Goal: Information Seeking & Learning: Compare options

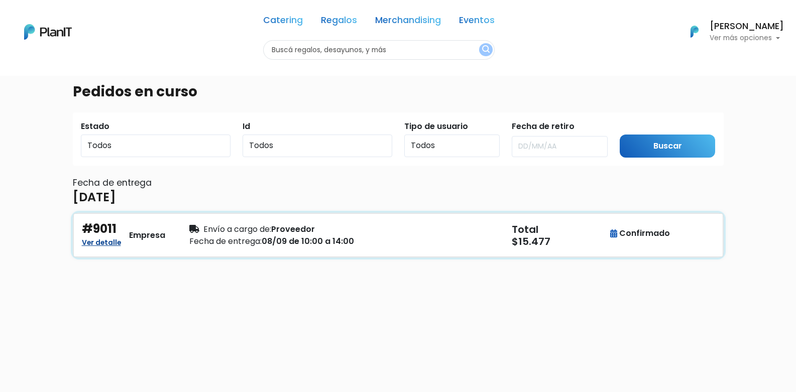
click at [112, 246] on link "Ver detalle" at bounding box center [101, 242] width 39 height 12
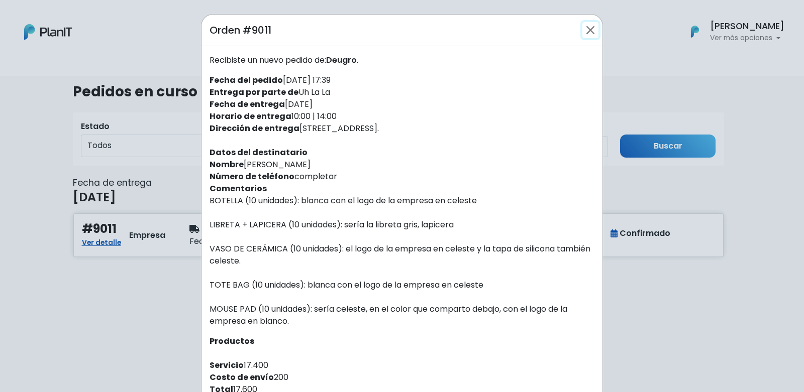
click at [584, 30] on button "Close" at bounding box center [590, 30] width 16 height 16
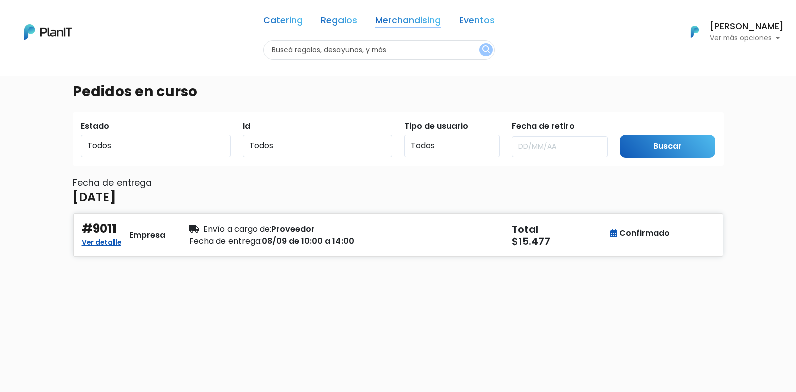
click at [424, 20] on link "Merchandising" at bounding box center [408, 22] width 66 height 12
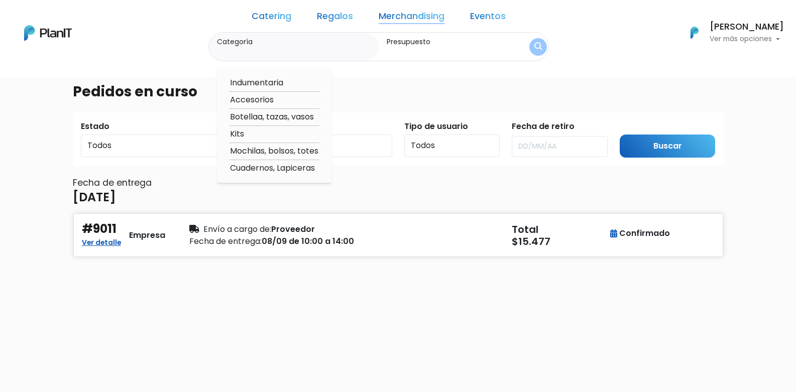
click at [290, 120] on option "Botellaa, tazas, vasos" at bounding box center [274, 117] width 90 height 13
type input "Botellaa, tazas, vasos"
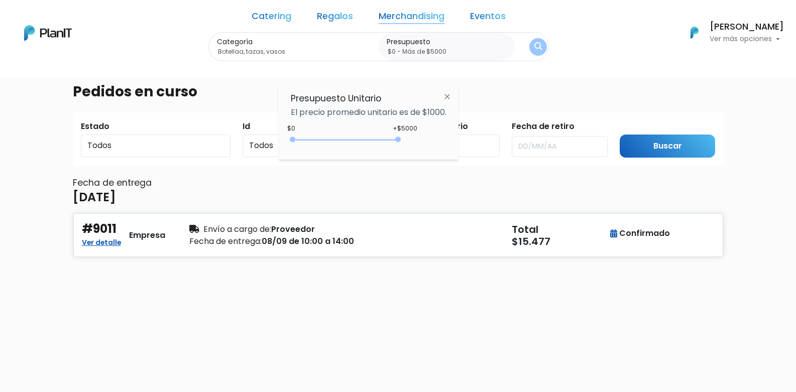
type input "$0 - Más de $5000"
drag, startPoint x: 313, startPoint y: 140, endPoint x: 412, endPoint y: 153, distance: 99.3
click at [412, 153] on div "Presupuesto Unitario El precio promedio unitario es de $1000. +$5000 $0 0 : 500…" at bounding box center [369, 122] width 180 height 75
click at [662, 149] on input "Buscar" at bounding box center [668, 147] width 96 height 24
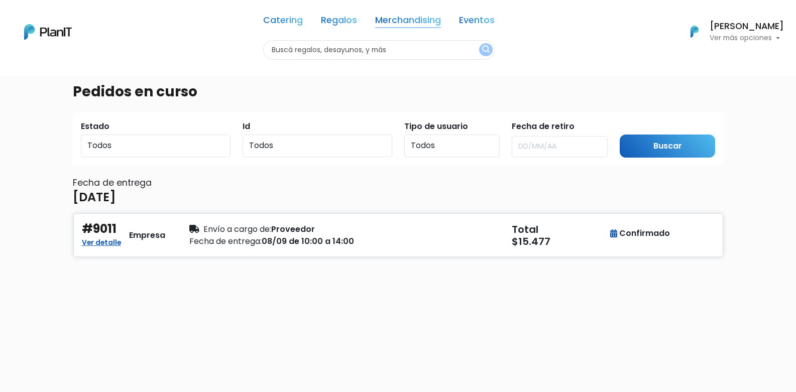
click at [401, 19] on link "Merchandising" at bounding box center [408, 22] width 66 height 12
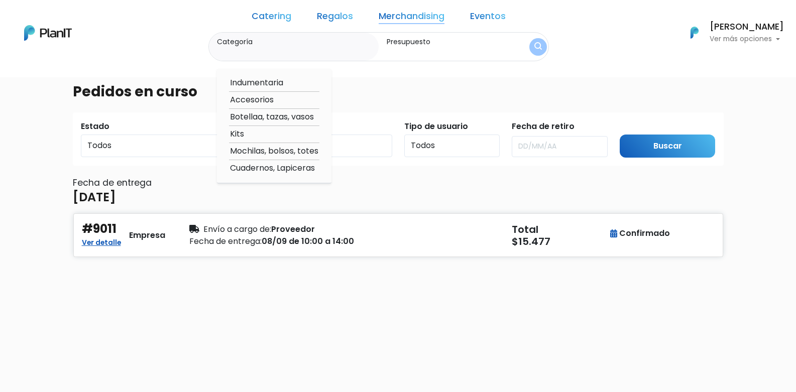
click at [285, 119] on option "Botellaa, tazas, vasos" at bounding box center [274, 117] width 90 height 13
type input "Botellaa, tazas, vasos"
type input "$0 - $1000"
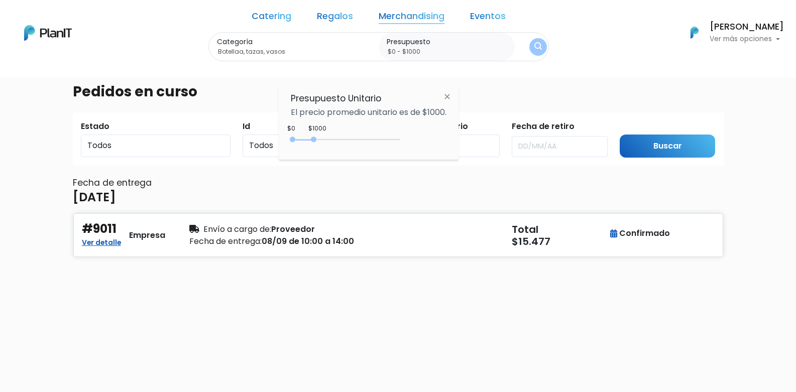
click at [341, 142] on div "0 : 1000 0 1000" at bounding box center [347, 142] width 105 height 10
click at [371, 140] on div "0 : 2200 0 2200" at bounding box center [347, 142] width 105 height 10
click at [528, 47] on button "submit" at bounding box center [538, 47] width 20 height 20
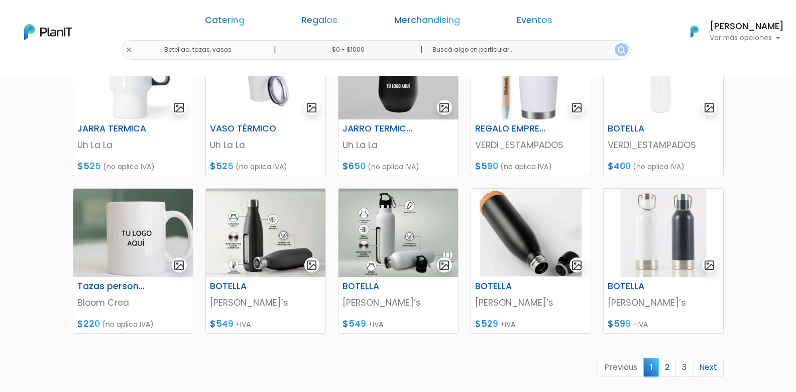
scroll to position [352, 0]
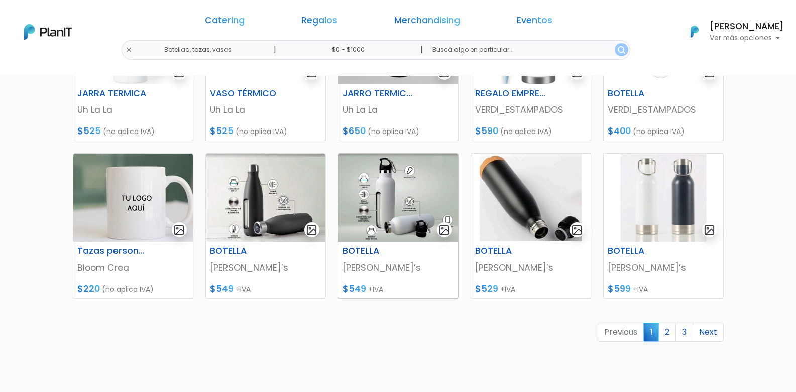
scroll to position [386, 0]
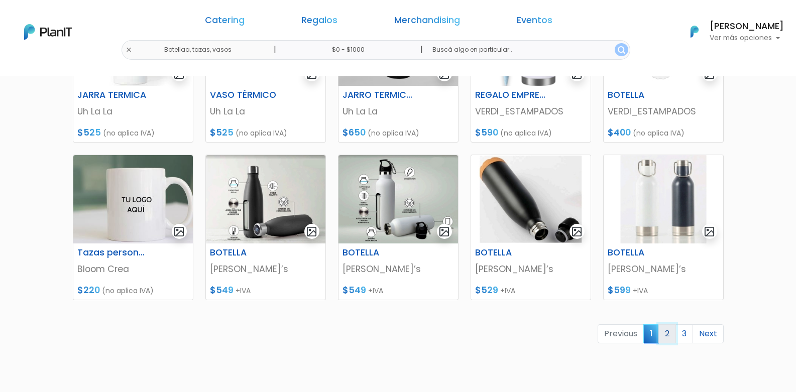
click at [670, 336] on link "2" at bounding box center [668, 333] width 18 height 19
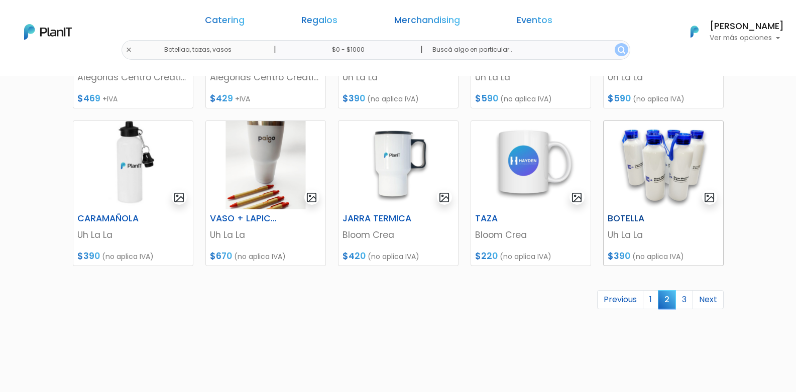
scroll to position [452, 0]
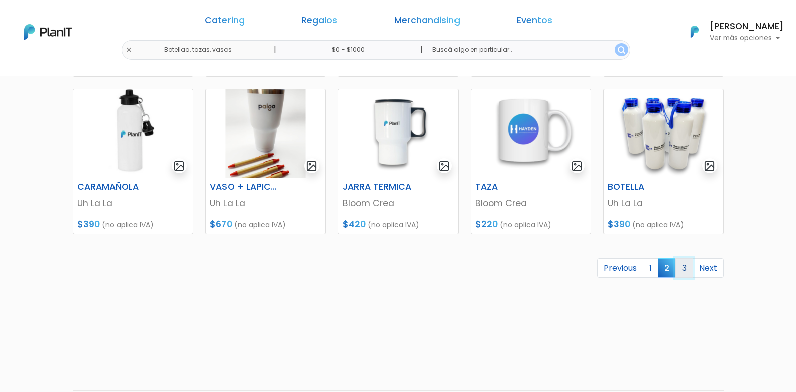
click at [686, 274] on link "3" at bounding box center [685, 268] width 18 height 19
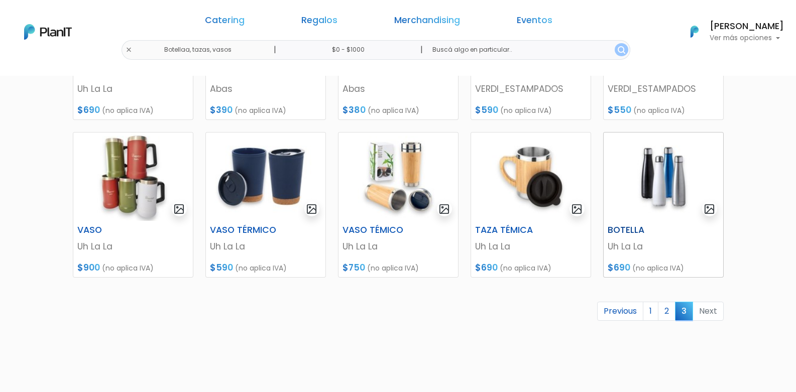
scroll to position [301, 0]
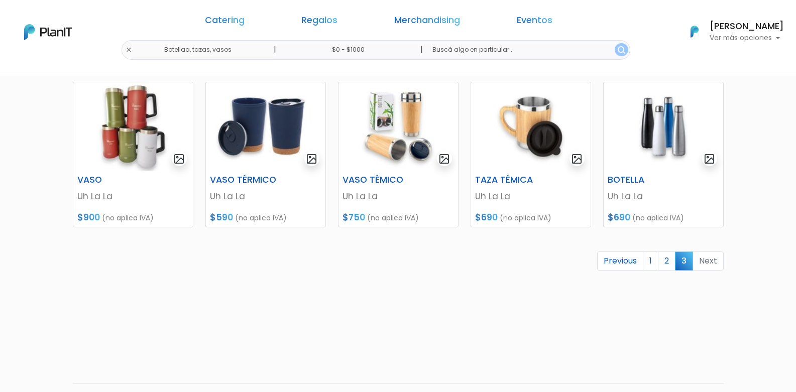
click at [706, 261] on li "Next" at bounding box center [708, 262] width 31 height 20
click at [625, 196] on p "Uh La La" at bounding box center [664, 196] width 112 height 13
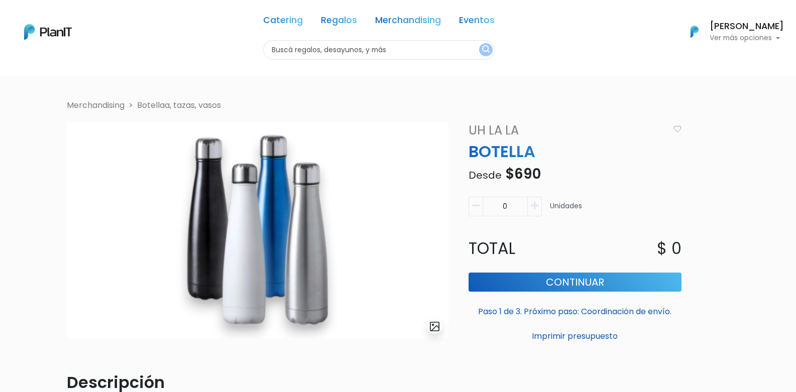
click at [512, 133] on link "Uh La La" at bounding box center [566, 131] width 206 height 18
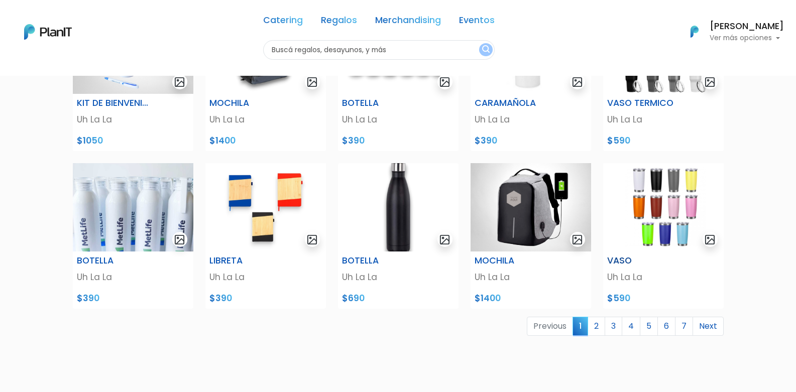
scroll to position [327, 0]
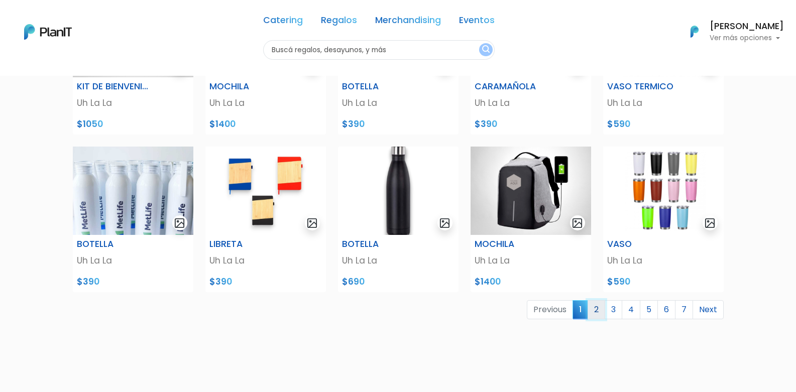
click at [601, 308] on link "2" at bounding box center [597, 309] width 18 height 19
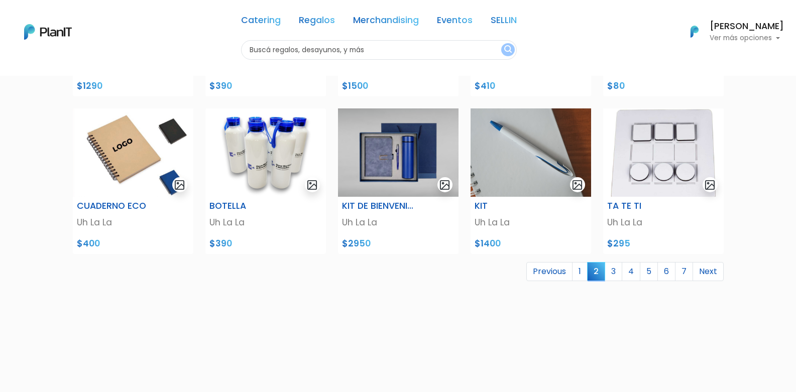
scroll to position [402, 0]
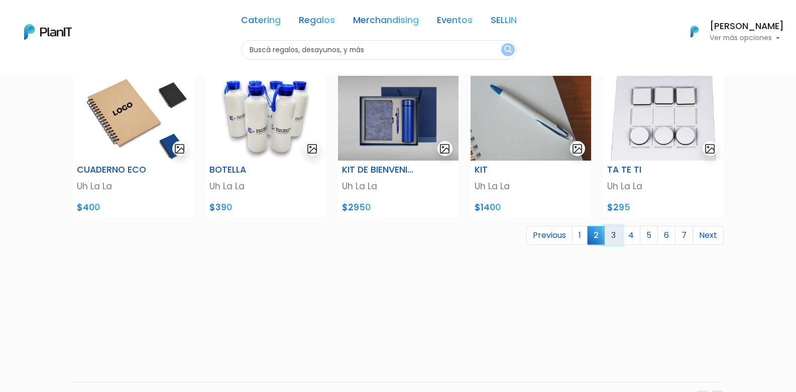
click at [611, 237] on link "3" at bounding box center [614, 235] width 18 height 19
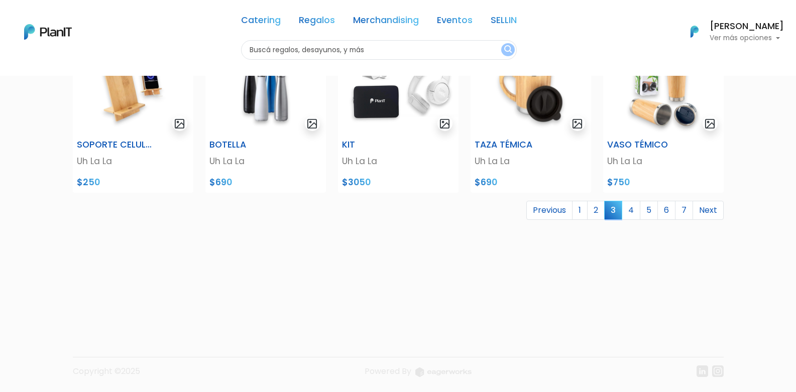
scroll to position [428, 0]
click at [633, 209] on link "4" at bounding box center [631, 209] width 19 height 19
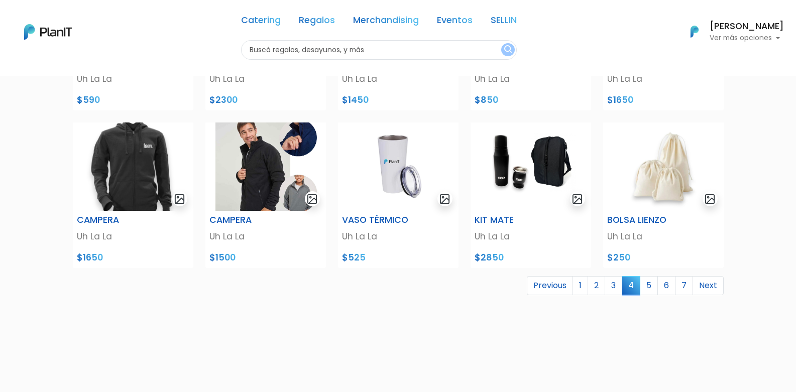
scroll to position [402, 0]
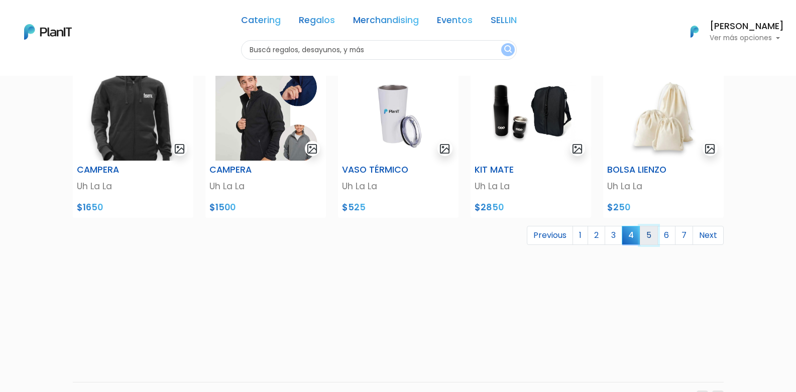
click at [653, 240] on link "5" at bounding box center [649, 235] width 18 height 19
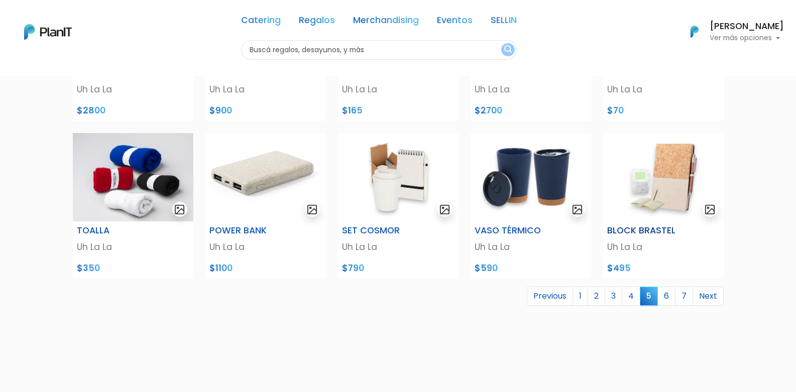
scroll to position [352, 0]
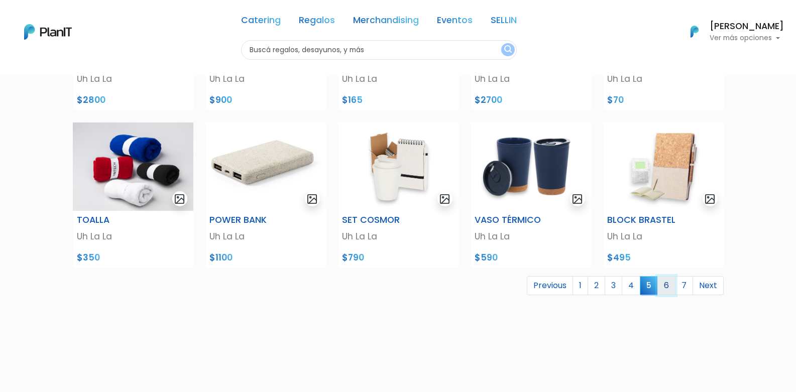
click at [666, 289] on link "6" at bounding box center [667, 285] width 18 height 19
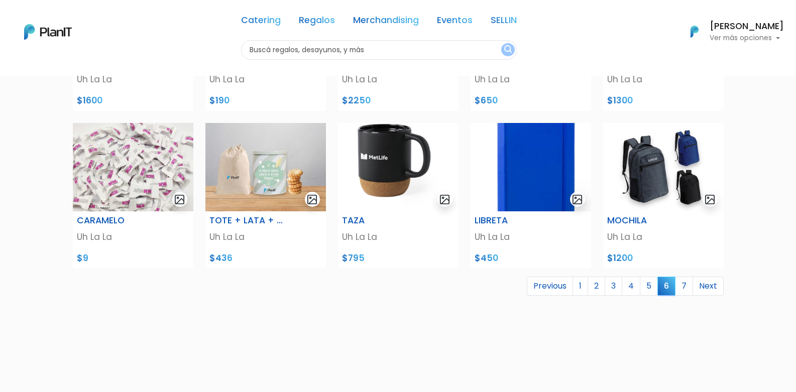
scroll to position [352, 0]
click at [684, 285] on link "7" at bounding box center [684, 285] width 18 height 19
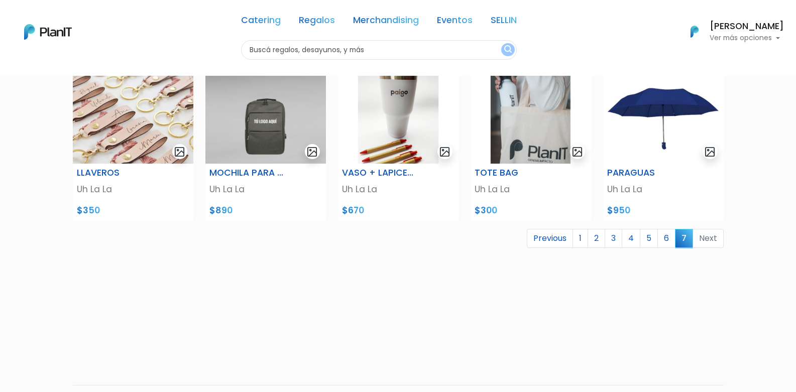
scroll to position [251, 0]
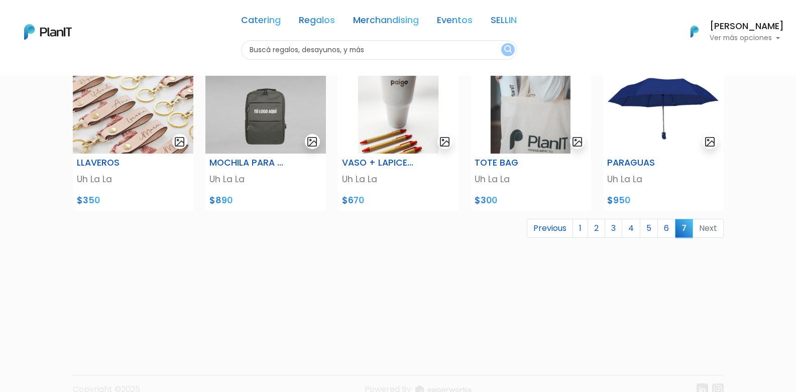
click at [710, 231] on li "Next" at bounding box center [708, 229] width 31 height 20
click at [578, 229] on link "1" at bounding box center [581, 228] width 16 height 19
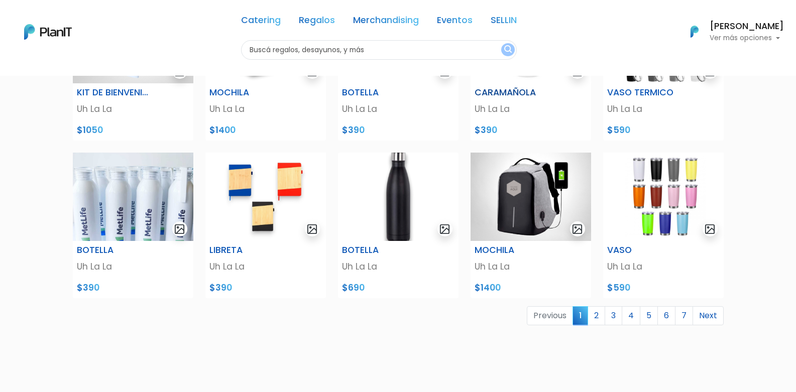
scroll to position [352, 0]
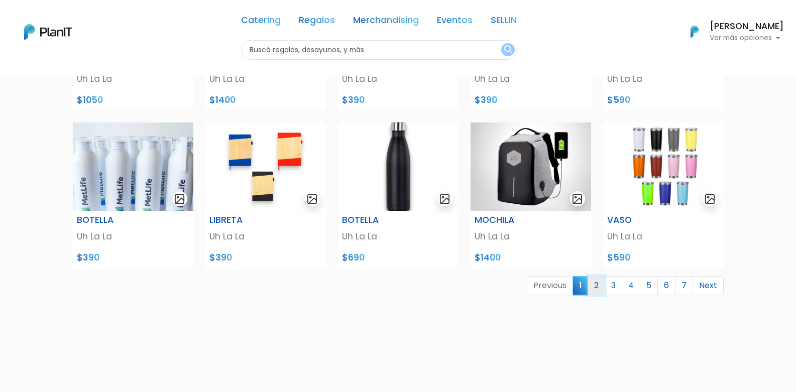
click at [599, 289] on link "2" at bounding box center [597, 285] width 18 height 19
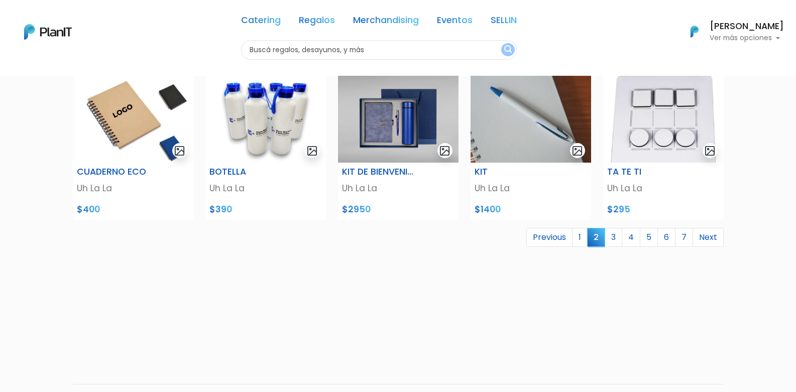
scroll to position [402, 0]
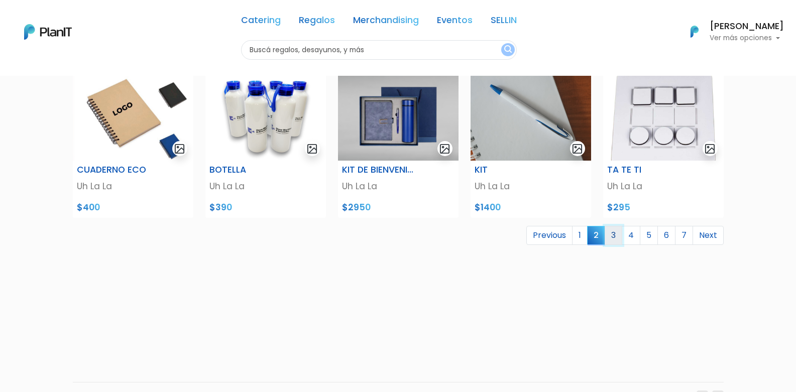
click at [615, 240] on link "3" at bounding box center [614, 235] width 18 height 19
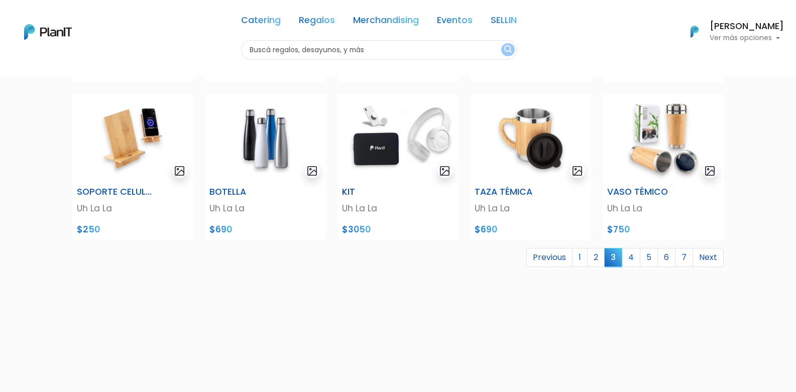
scroll to position [402, 0]
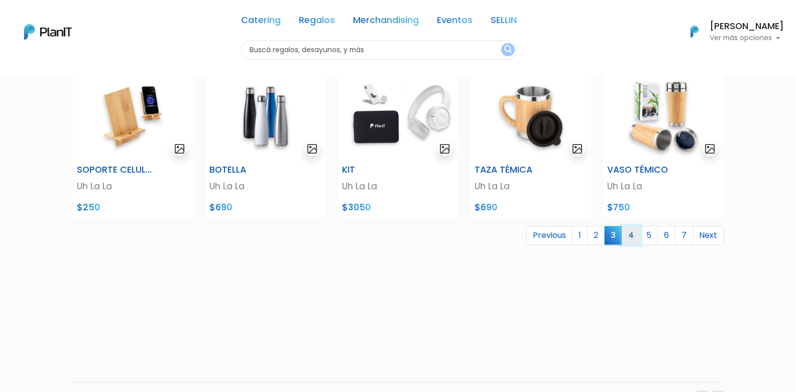
click at [635, 235] on link "4" at bounding box center [631, 235] width 19 height 19
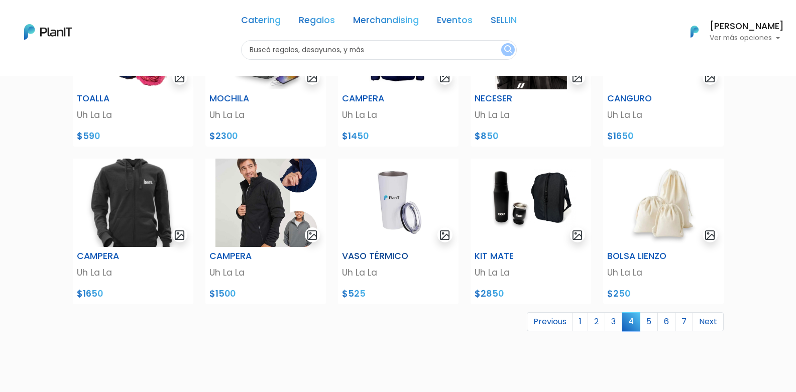
scroll to position [352, 0]
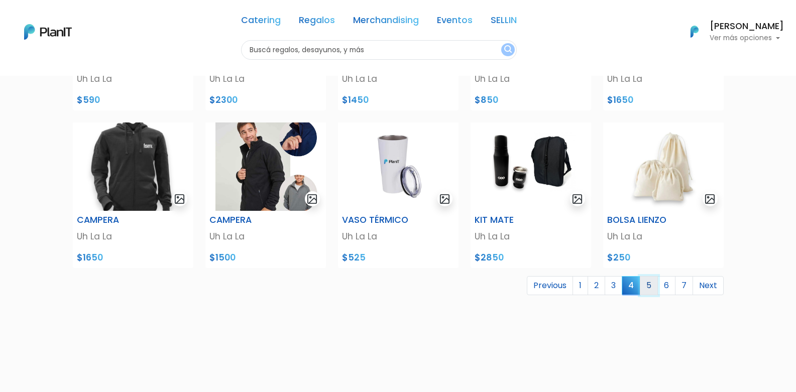
click at [652, 284] on link "5" at bounding box center [649, 285] width 18 height 19
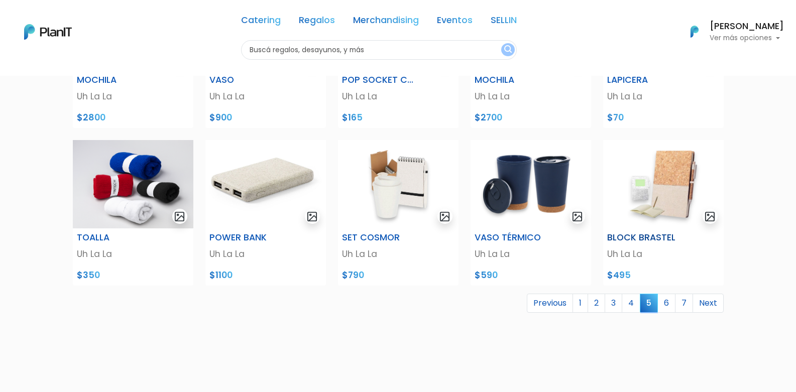
scroll to position [352, 0]
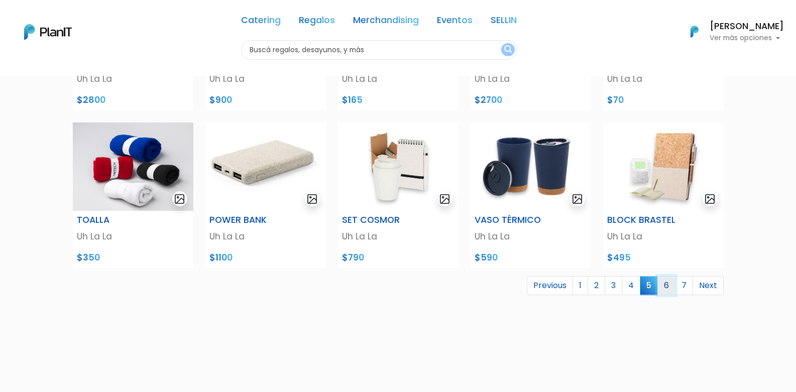
click at [671, 285] on link "6" at bounding box center [667, 285] width 18 height 19
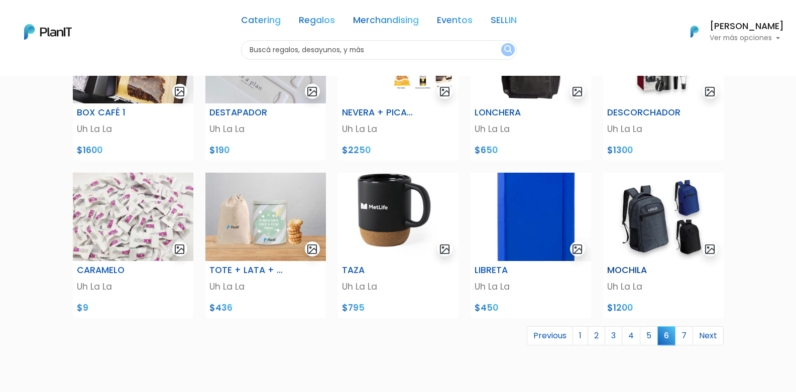
scroll to position [352, 0]
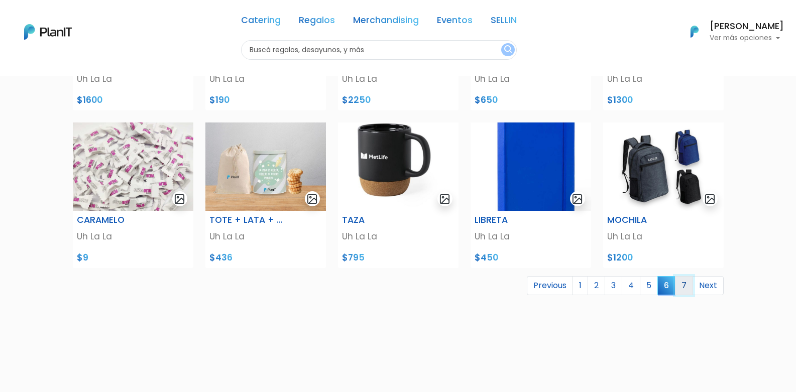
click at [685, 286] on link "7" at bounding box center [684, 285] width 18 height 19
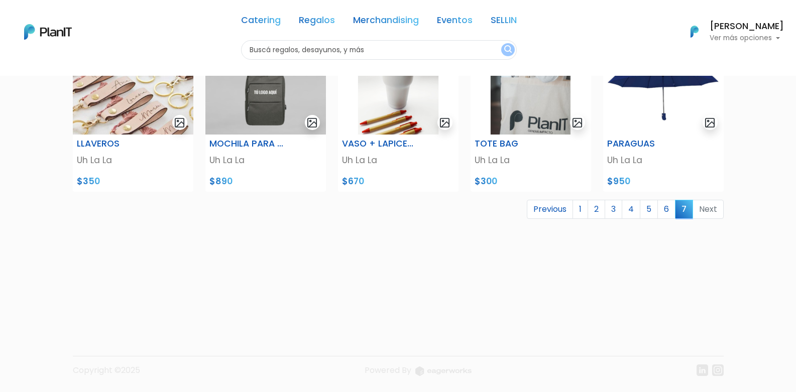
scroll to position [220, 0]
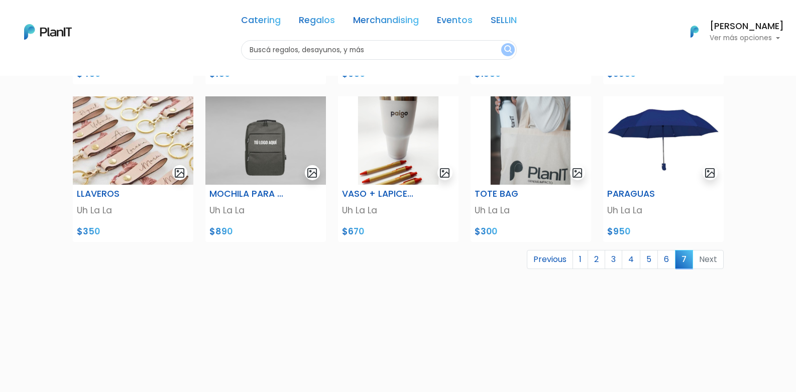
click at [716, 259] on li "Next" at bounding box center [708, 260] width 31 height 20
click at [706, 260] on li "Next" at bounding box center [708, 260] width 31 height 20
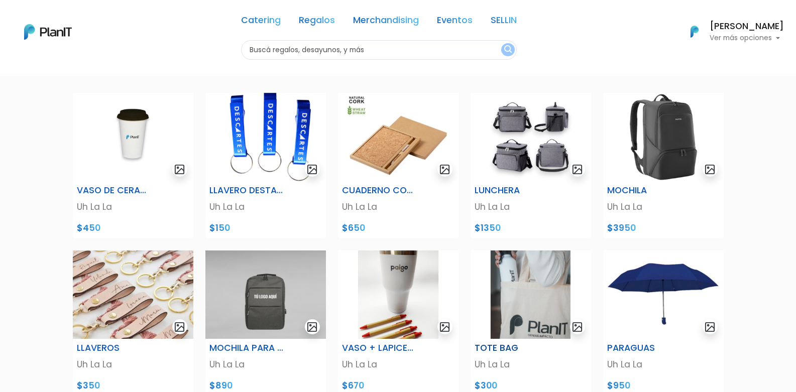
scroll to position [151, 0]
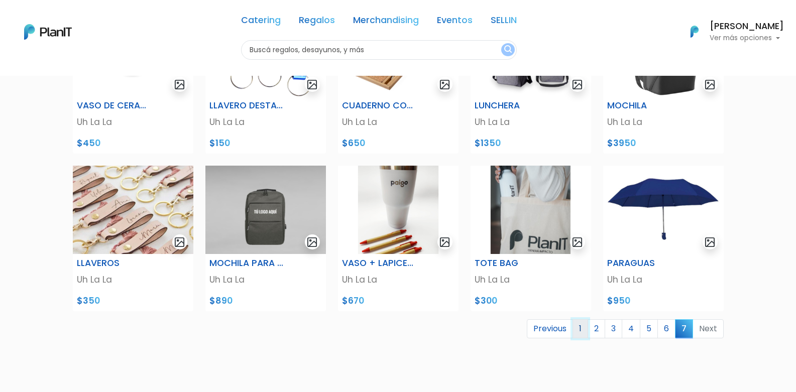
click at [578, 330] on link "1" at bounding box center [581, 328] width 16 height 19
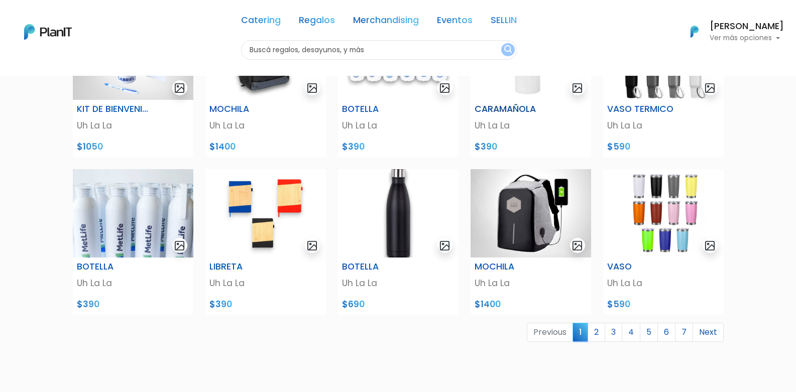
scroll to position [402, 0]
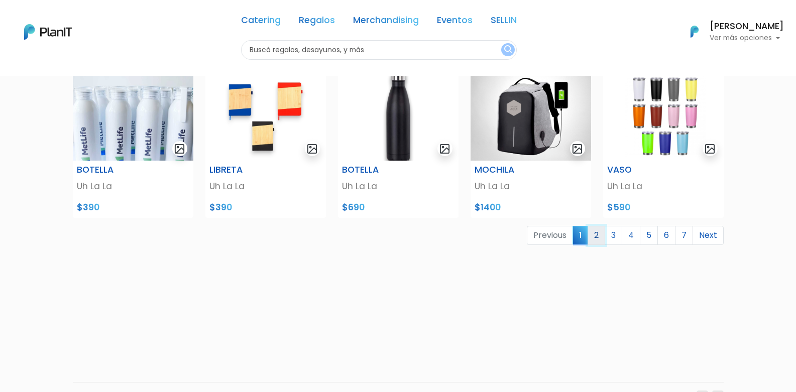
click at [602, 238] on link "2" at bounding box center [597, 235] width 18 height 19
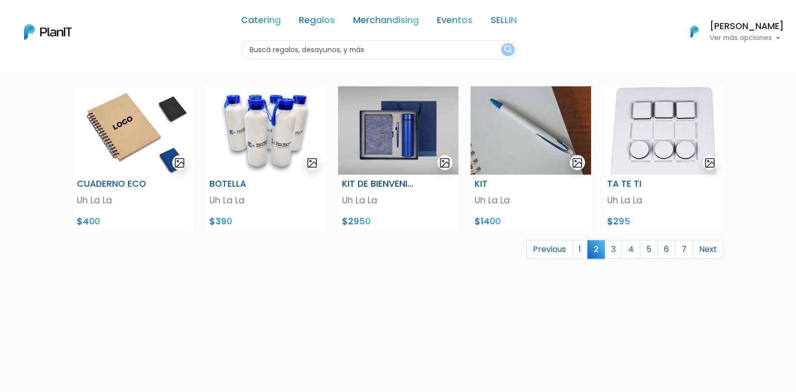
scroll to position [402, 0]
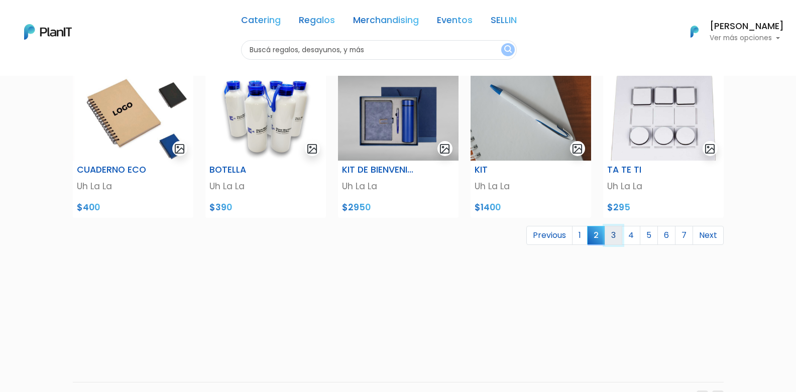
click at [621, 238] on link "3" at bounding box center [614, 235] width 18 height 19
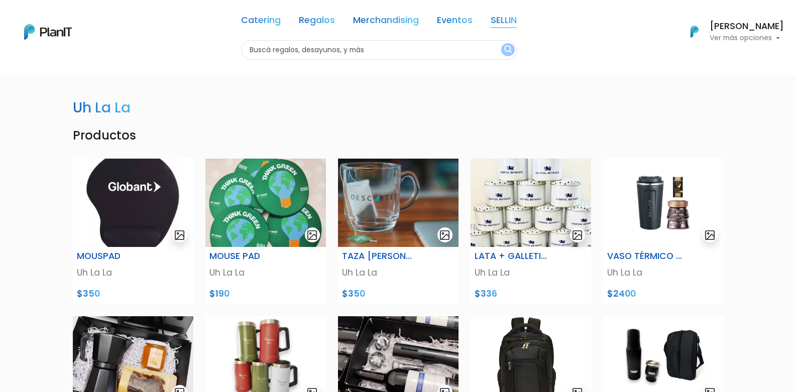
click at [509, 21] on link "SELLIN" at bounding box center [504, 22] width 26 height 12
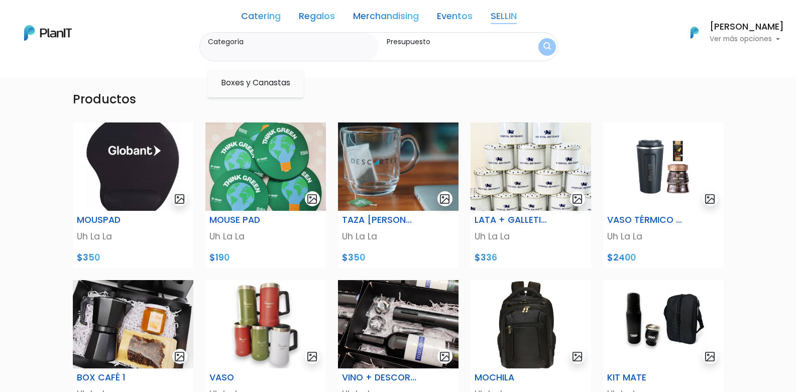
scroll to position [352, 0]
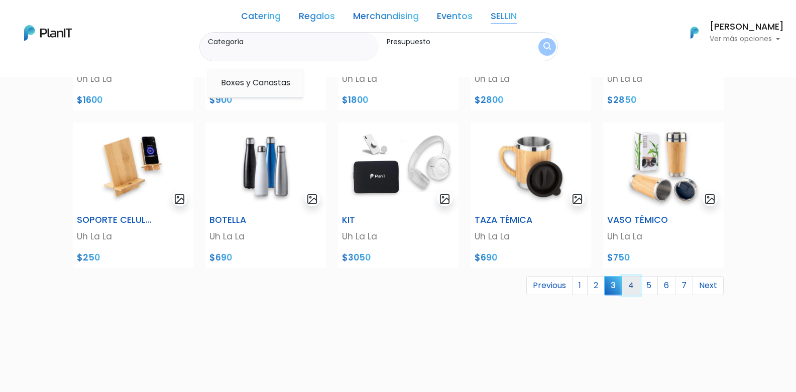
click at [628, 289] on link "4" at bounding box center [631, 285] width 19 height 19
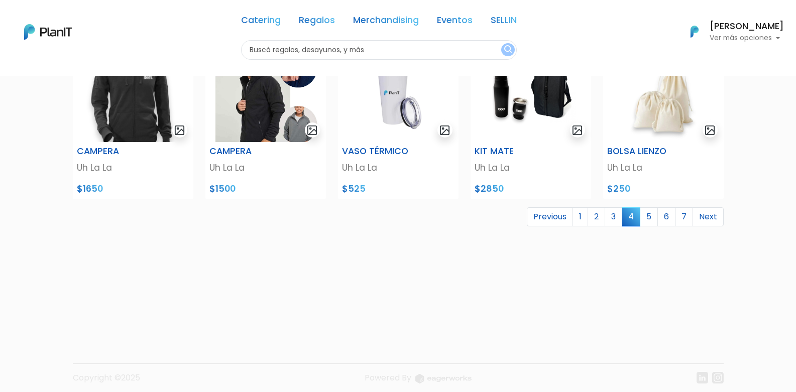
scroll to position [428, 0]
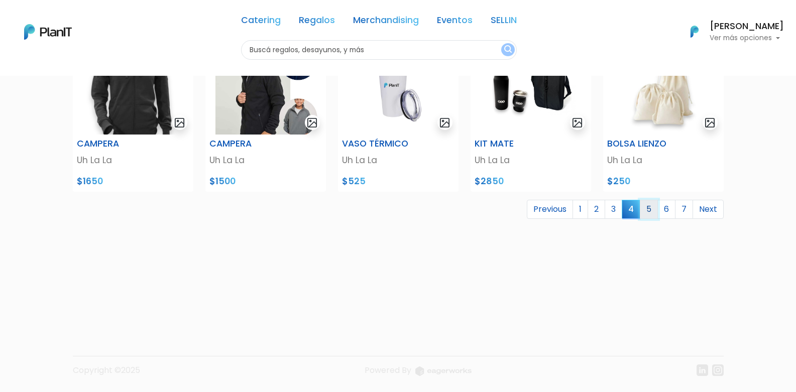
click at [650, 210] on link "5" at bounding box center [649, 209] width 18 height 19
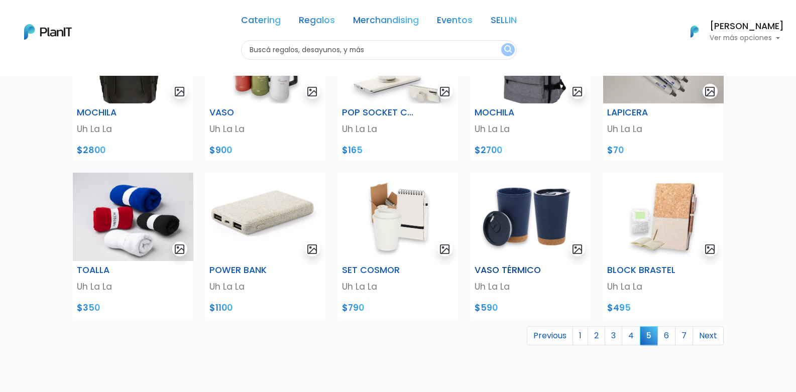
scroll to position [352, 0]
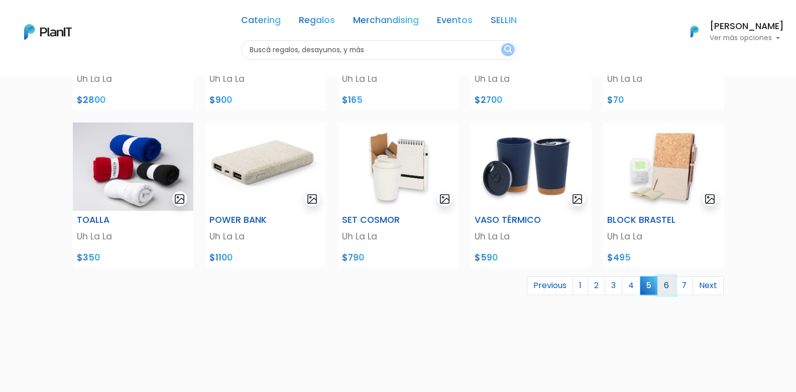
click at [666, 286] on link "6" at bounding box center [667, 285] width 18 height 19
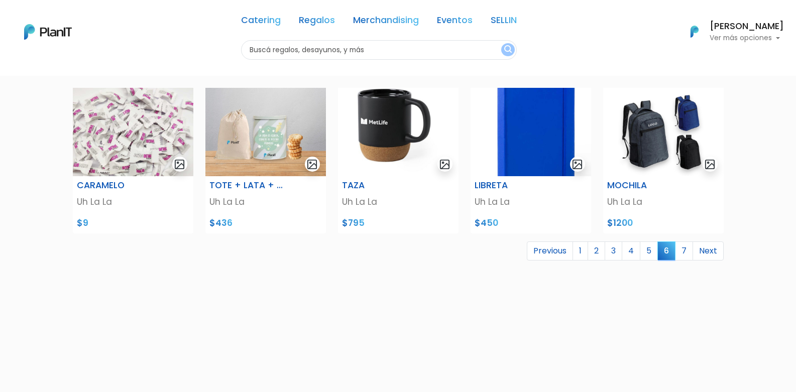
scroll to position [402, 0]
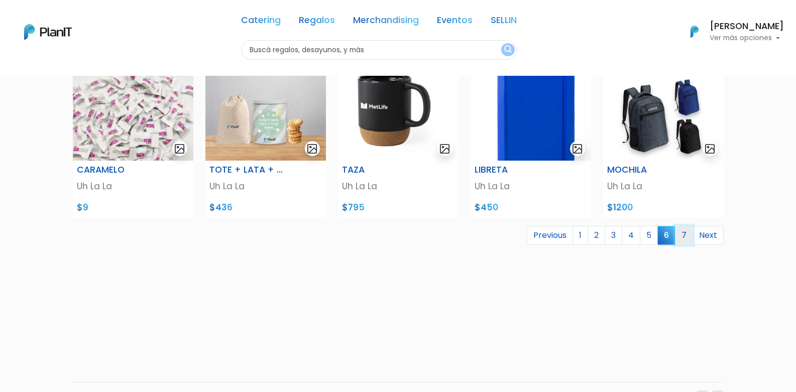
click at [686, 238] on link "7" at bounding box center [684, 235] width 18 height 19
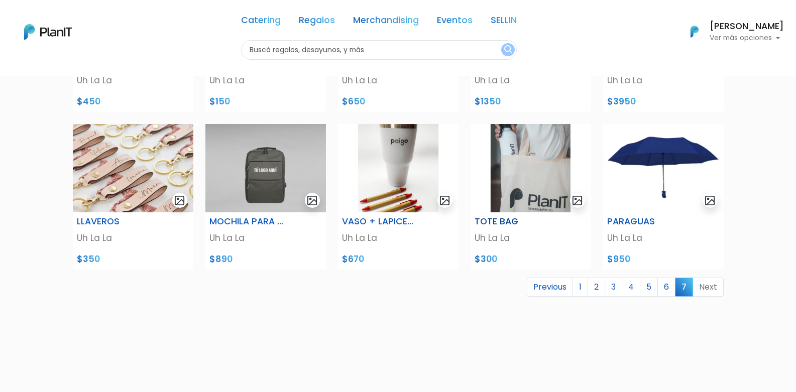
scroll to position [201, 0]
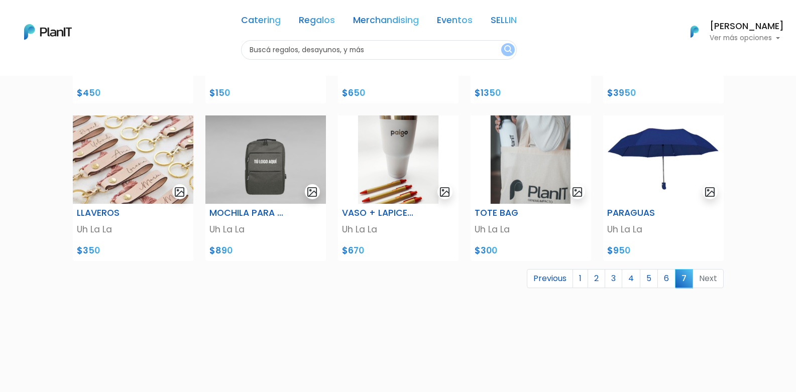
click at [702, 280] on li "Next" at bounding box center [708, 279] width 31 height 20
click at [705, 278] on li "Next" at bounding box center [708, 279] width 31 height 20
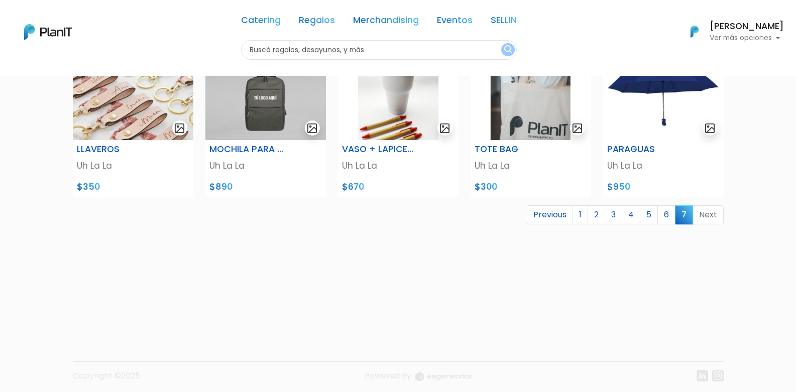
scroll to position [270, 0]
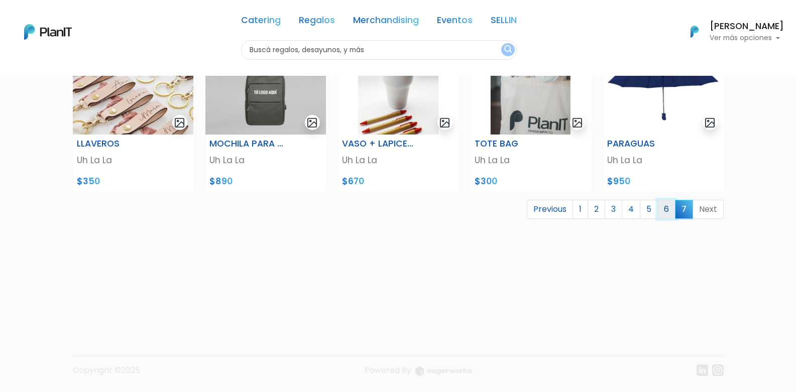
click at [667, 212] on link "6" at bounding box center [667, 209] width 18 height 19
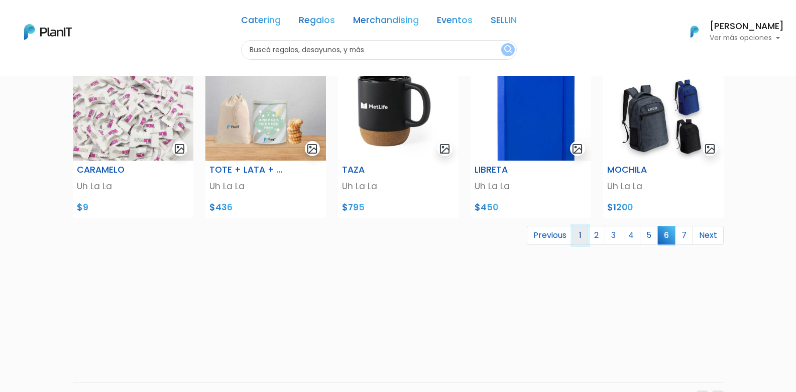
click at [585, 234] on link "1" at bounding box center [581, 235] width 16 height 19
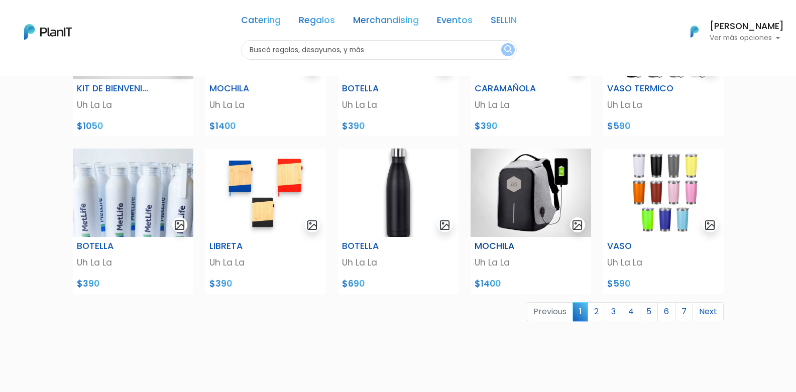
scroll to position [352, 0]
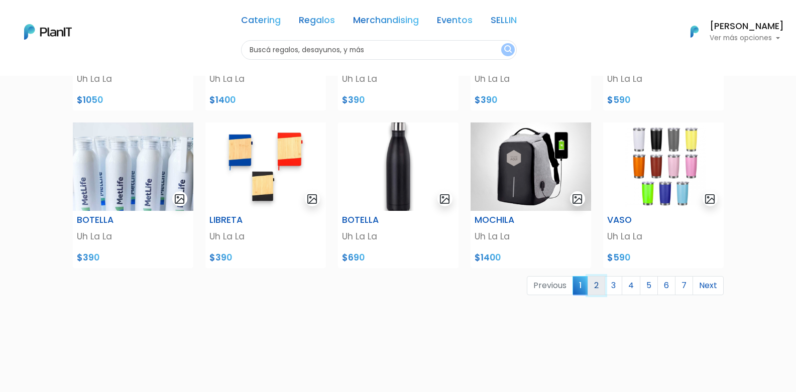
click at [595, 287] on link "2" at bounding box center [597, 285] width 18 height 19
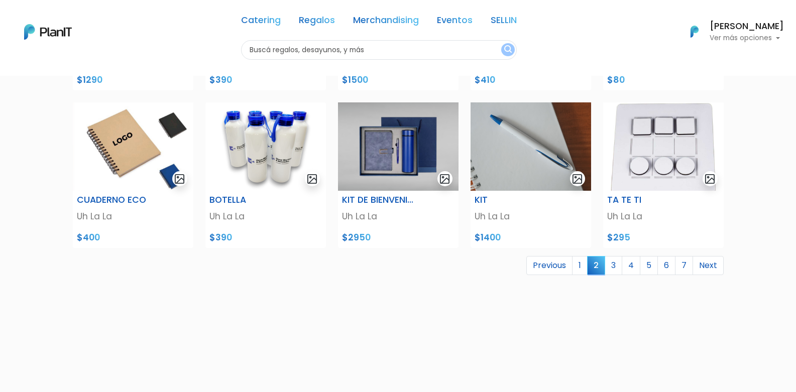
scroll to position [402, 0]
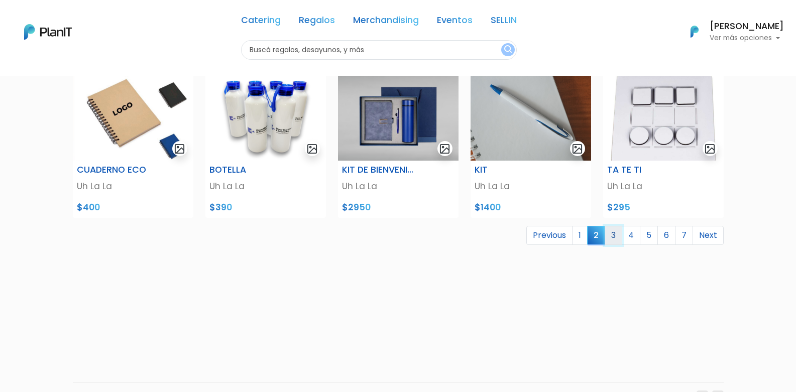
click at [614, 239] on link "3" at bounding box center [614, 235] width 18 height 19
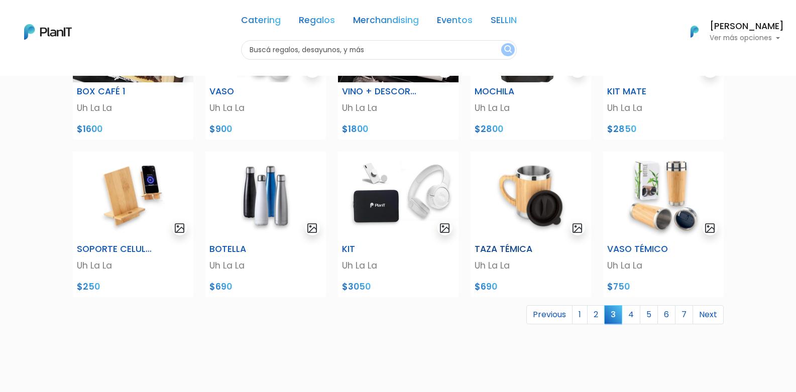
scroll to position [352, 0]
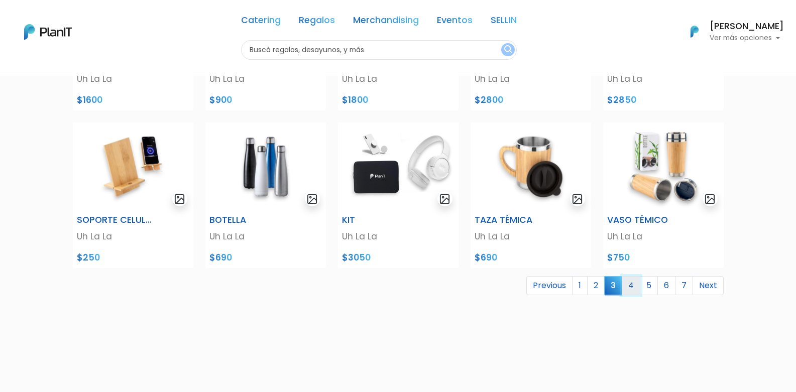
click at [628, 286] on link "4" at bounding box center [631, 285] width 19 height 19
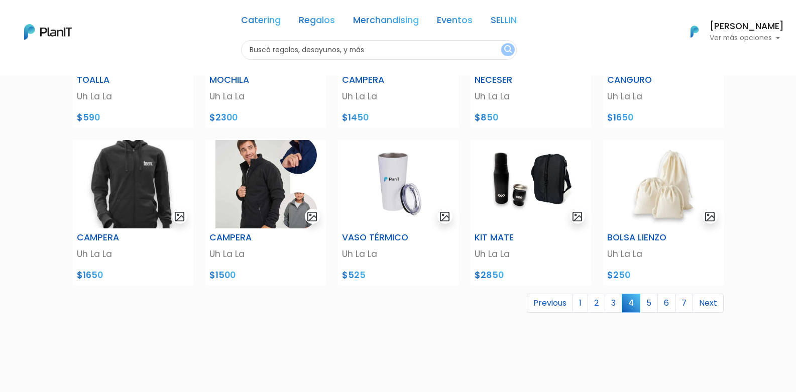
scroll to position [352, 0]
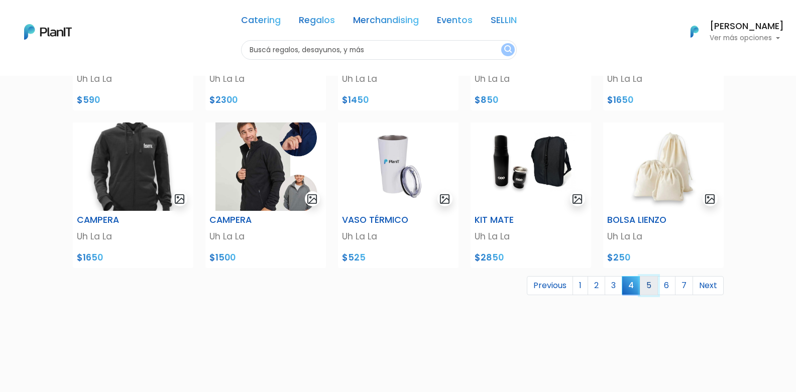
click at [645, 288] on link "5" at bounding box center [649, 285] width 18 height 19
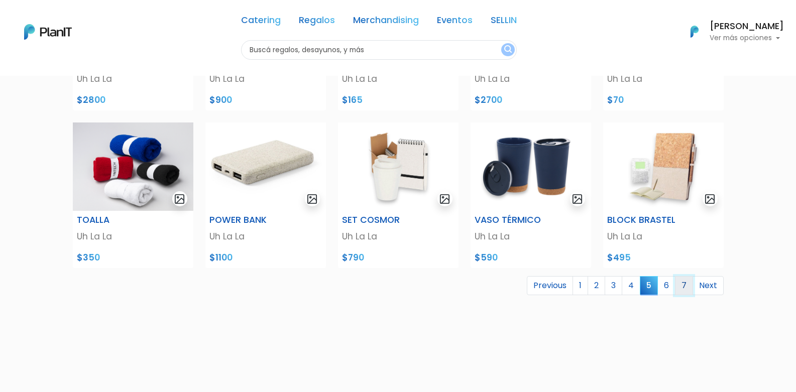
click at [678, 292] on link "7" at bounding box center [684, 285] width 18 height 19
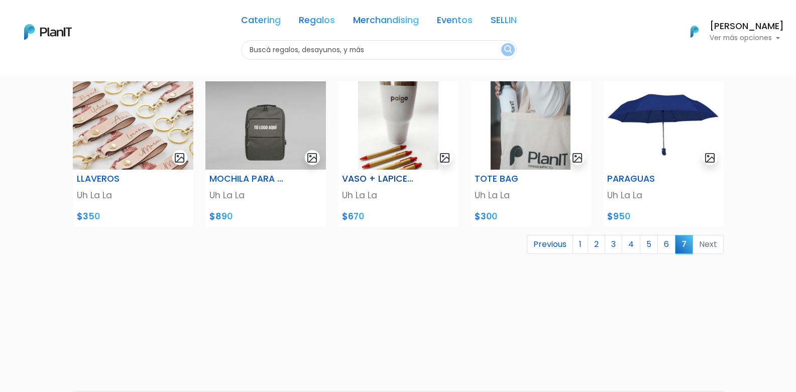
scroll to position [270, 0]
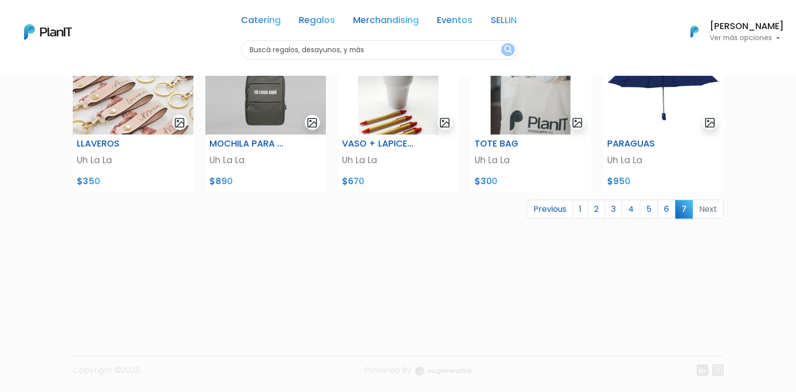
click at [701, 210] on li "Next" at bounding box center [708, 210] width 31 height 20
click at [669, 212] on link "6" at bounding box center [667, 209] width 18 height 19
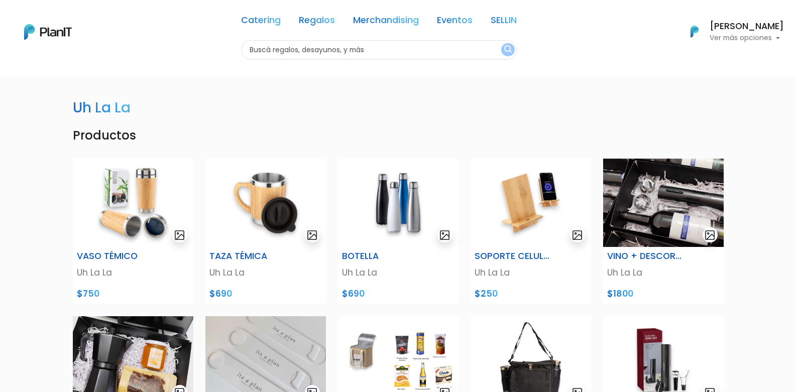
click at [503, 18] on link "SELLIN" at bounding box center [504, 22] width 26 height 12
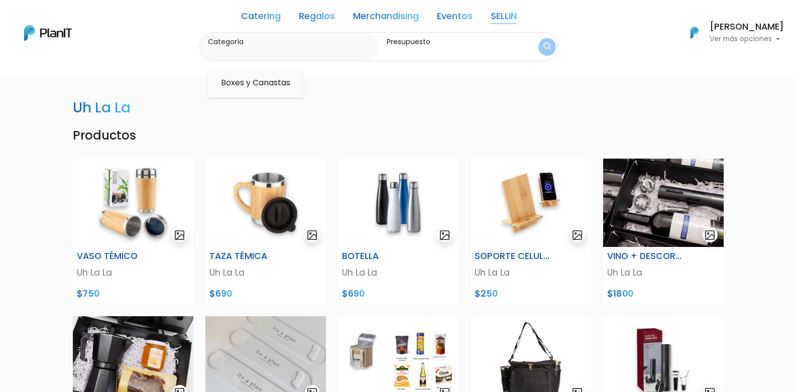
click at [512, 21] on link "SELLIN" at bounding box center [504, 18] width 26 height 12
click at [264, 83] on option "Boxes y Canastas" at bounding box center [255, 83] width 71 height 13
type input "Boxes y Canastas"
type input "$0 - $1000"
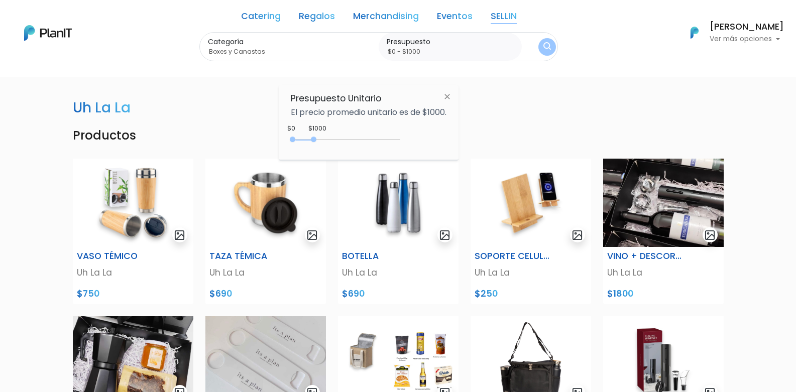
click at [376, 19] on link "Merchandising" at bounding box center [386, 18] width 66 height 12
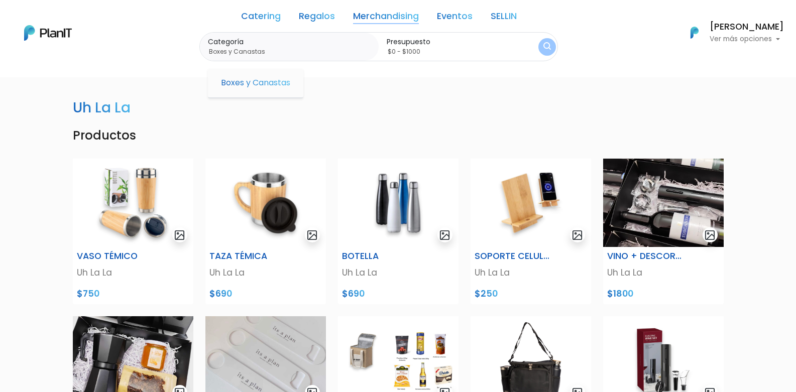
click at [395, 17] on link "Merchandising" at bounding box center [386, 18] width 66 height 12
click at [392, 17] on link "Merchandising" at bounding box center [386, 18] width 66 height 12
click at [546, 47] on img "submit" at bounding box center [547, 47] width 8 height 10
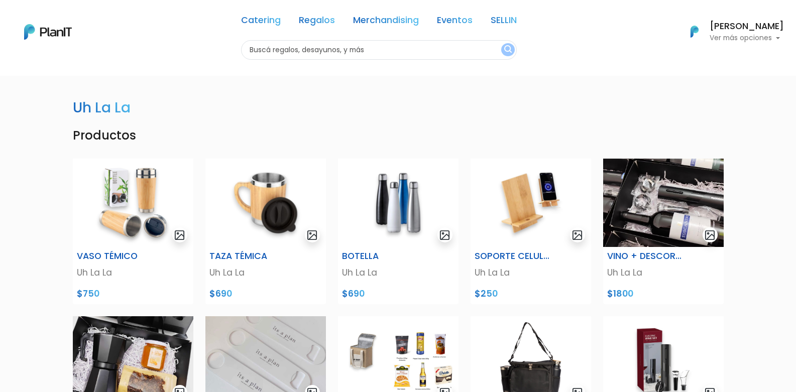
click at [399, 19] on link "Merchandising" at bounding box center [386, 22] width 66 height 12
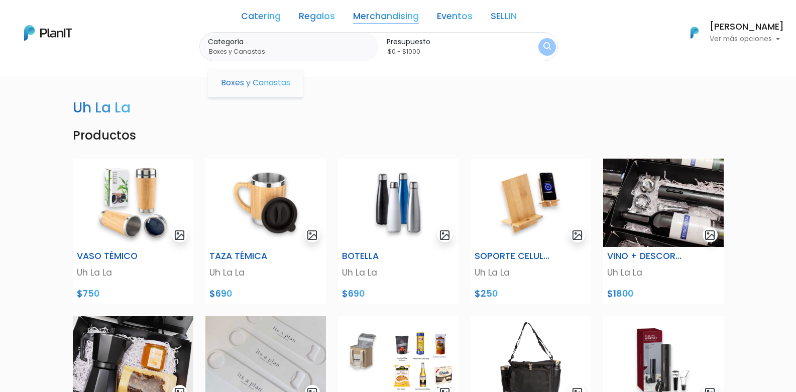
click at [404, 48] on input "$0 - $1000" at bounding box center [452, 52] width 131 height 10
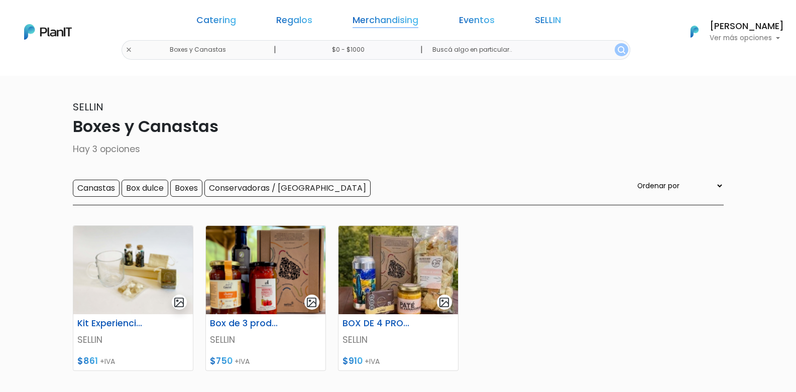
click at [398, 20] on link "Merchandising" at bounding box center [386, 22] width 66 height 12
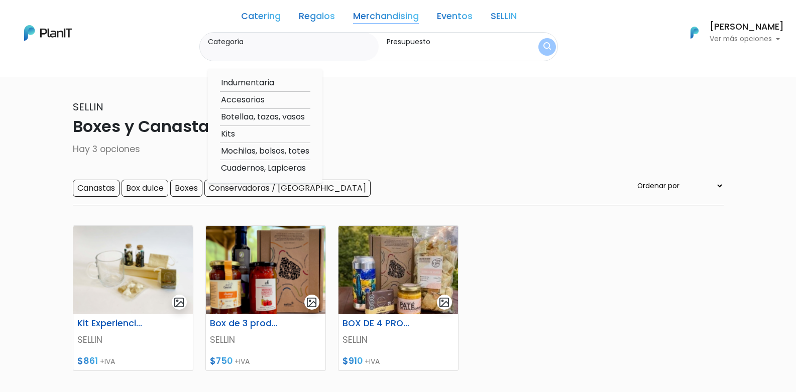
click at [264, 118] on option "Botellaa, tazas, vasos" at bounding box center [265, 117] width 90 height 13
type input "Botellaa, tazas, vasos"
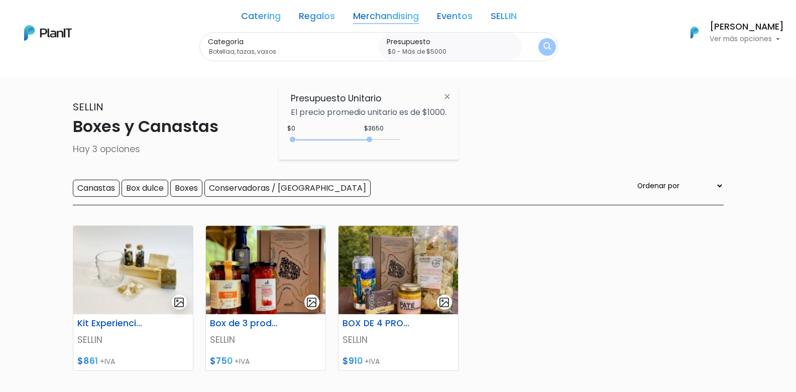
type input "$0 - Más de $5000"
drag, startPoint x: 315, startPoint y: 140, endPoint x: 431, endPoint y: 153, distance: 116.8
click at [431, 153] on div "Presupuesto Unitario El precio promedio unitario es de $1000. +$5000 $0 0 : 500…" at bounding box center [369, 122] width 180 height 75
click at [549, 47] on img "submit" at bounding box center [547, 47] width 8 height 10
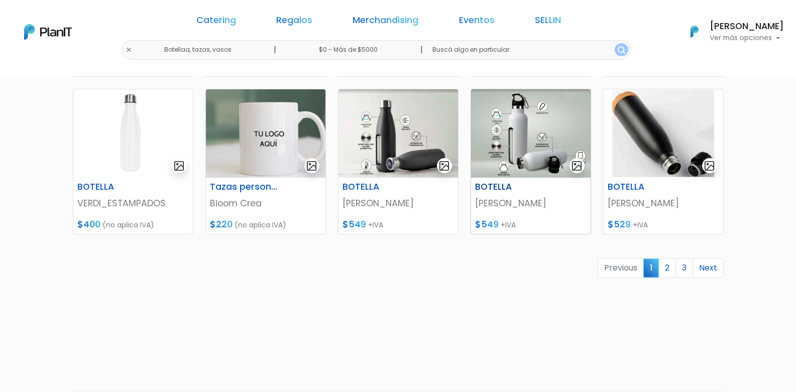
scroll to position [487, 0]
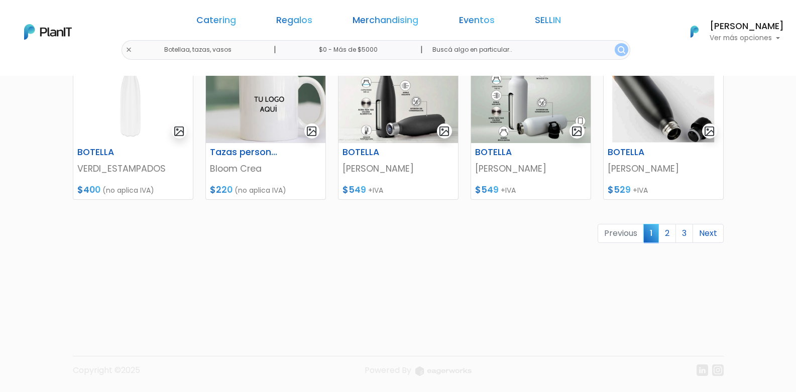
drag, startPoint x: 669, startPoint y: 942, endPoint x: 776, endPoint y: 1136, distance: 221.0
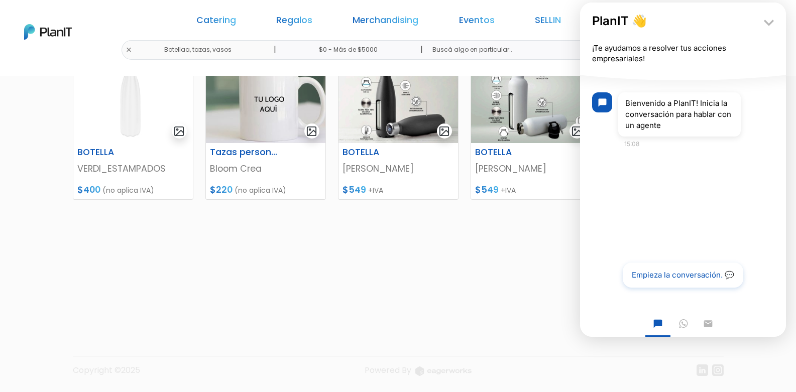
click at [532, 272] on div "TAZA DE VIDRIO Uh La La $350 (no aplica IVA) TAZA VERDI_ESTAMPADOS $180 (no apl…" at bounding box center [398, 17] width 663 height 581
click at [769, 25] on icon "keyboard_arrow_down" at bounding box center [769, 23] width 20 height 20
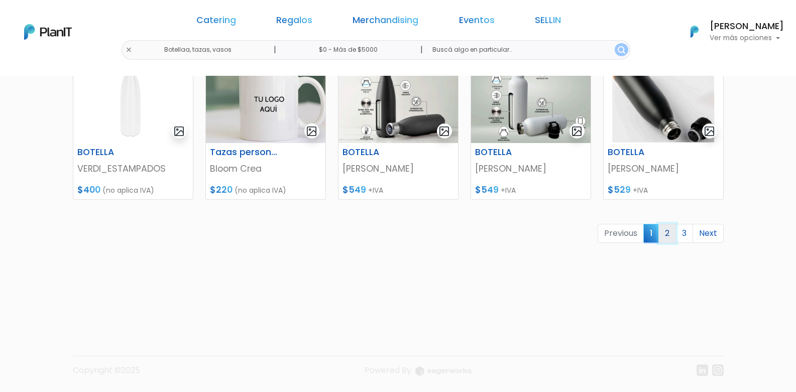
click at [671, 235] on link "2" at bounding box center [668, 233] width 18 height 19
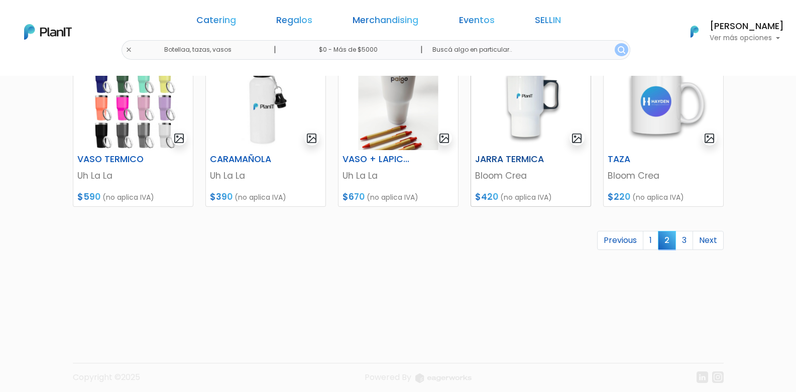
scroll to position [487, 0]
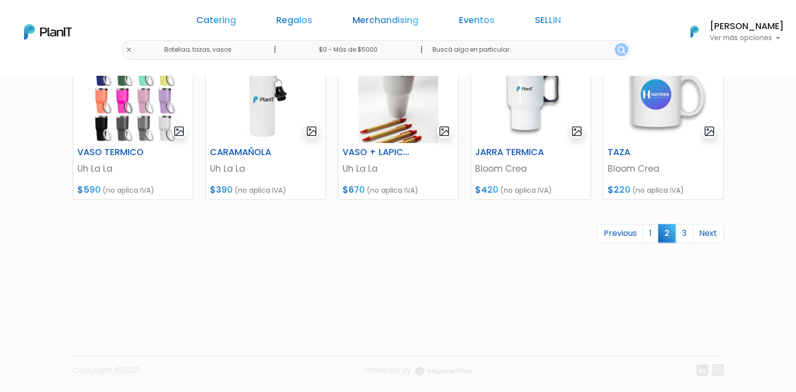
click at [679, 231] on link "3" at bounding box center [685, 233] width 18 height 19
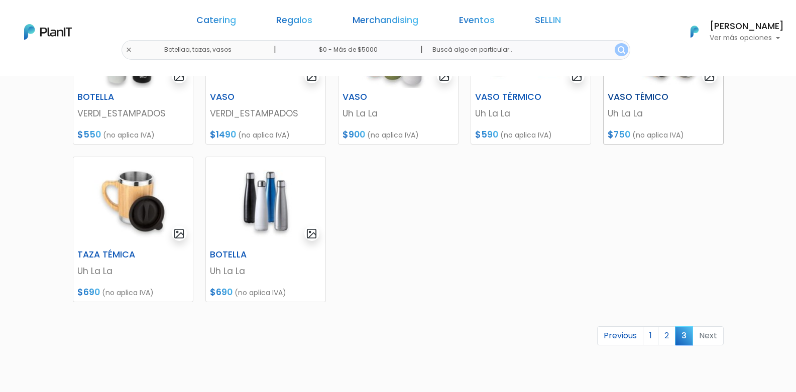
scroll to position [402, 0]
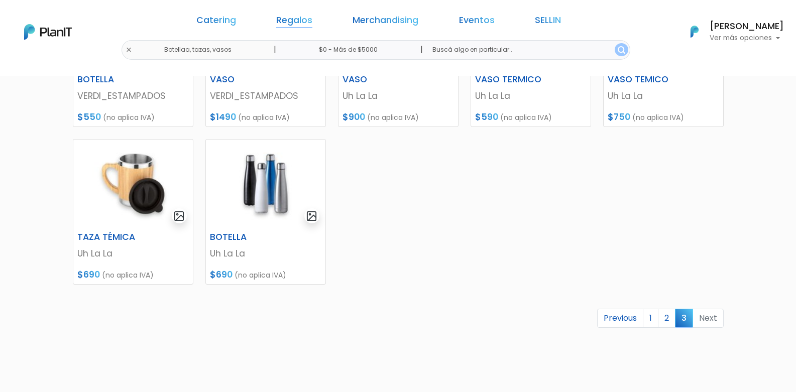
click at [312, 20] on link "Regalos" at bounding box center [294, 22] width 36 height 12
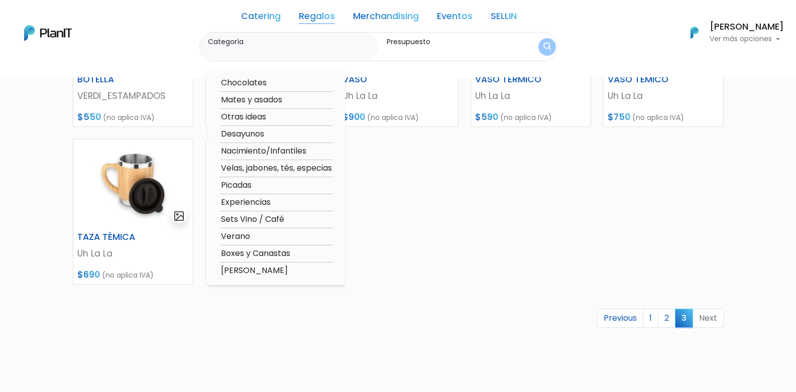
click at [241, 238] on option "Verano" at bounding box center [276, 237] width 113 height 13
type input "Verano"
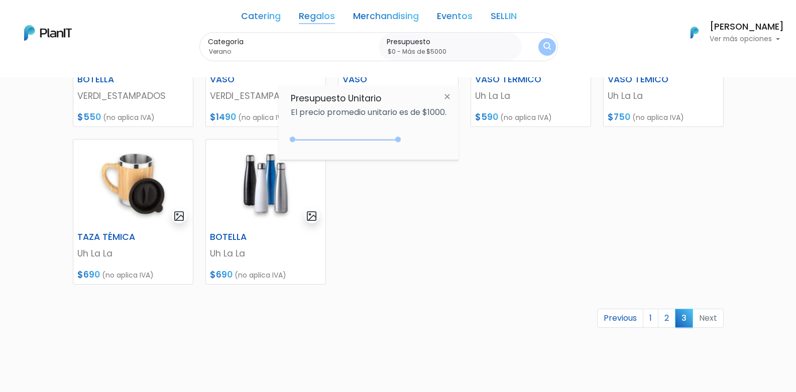
drag, startPoint x: 312, startPoint y: 139, endPoint x: 494, endPoint y: 154, distance: 182.4
type input "$0 - Más de $5000"
click at [548, 47] on img "submit" at bounding box center [547, 47] width 8 height 10
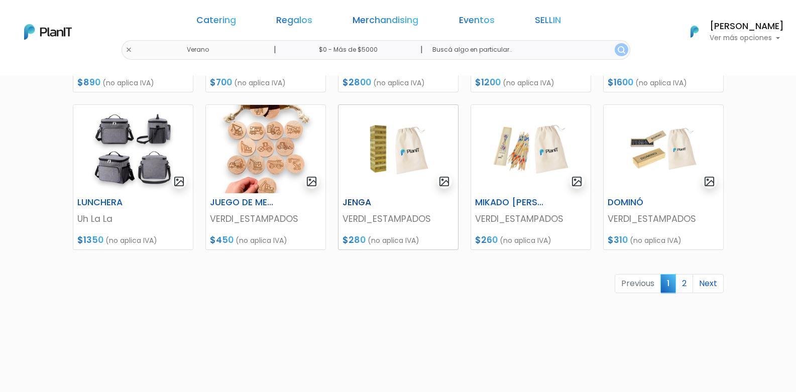
scroll to position [452, 0]
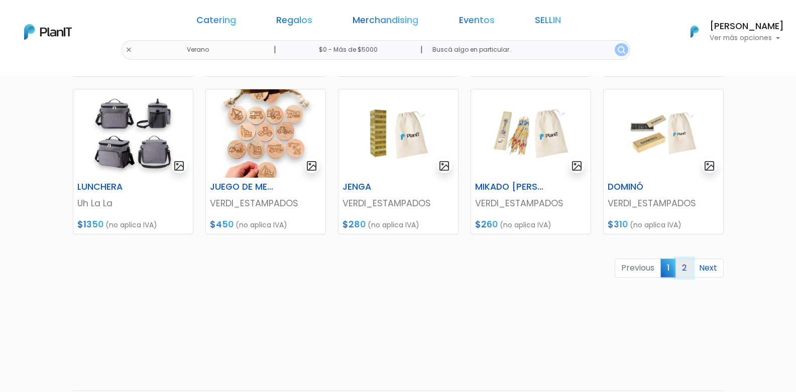
click at [685, 271] on link "2" at bounding box center [685, 268] width 18 height 19
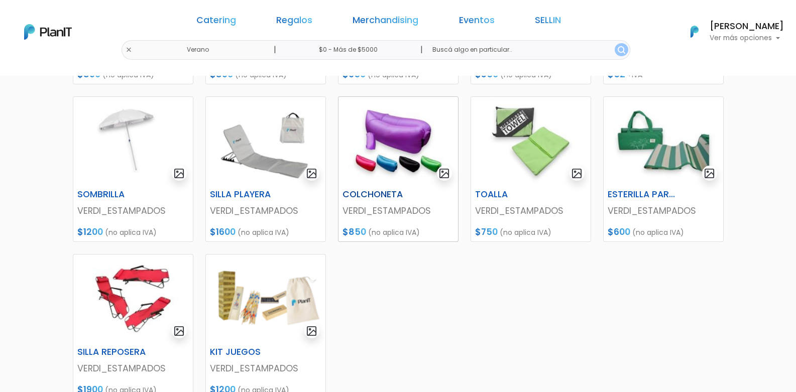
scroll to position [301, 0]
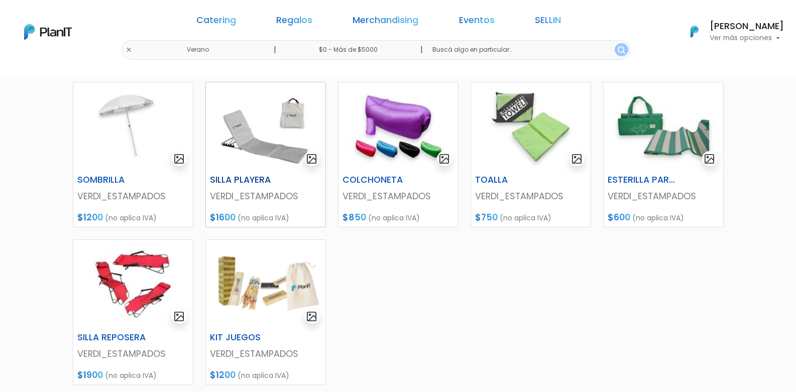
click at [240, 195] on p "VERDI_ESTAMPADOS" at bounding box center [266, 196] width 112 height 13
